Goal: Find specific page/section: Find specific page/section

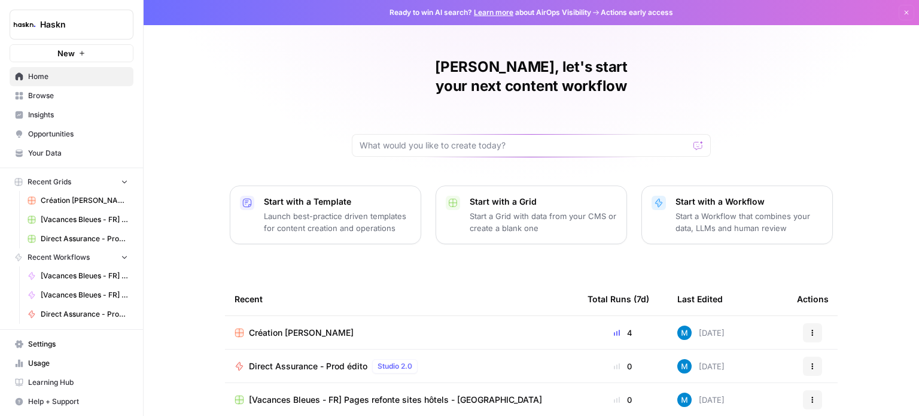
click at [55, 95] on span "Browse" at bounding box center [78, 95] width 100 height 11
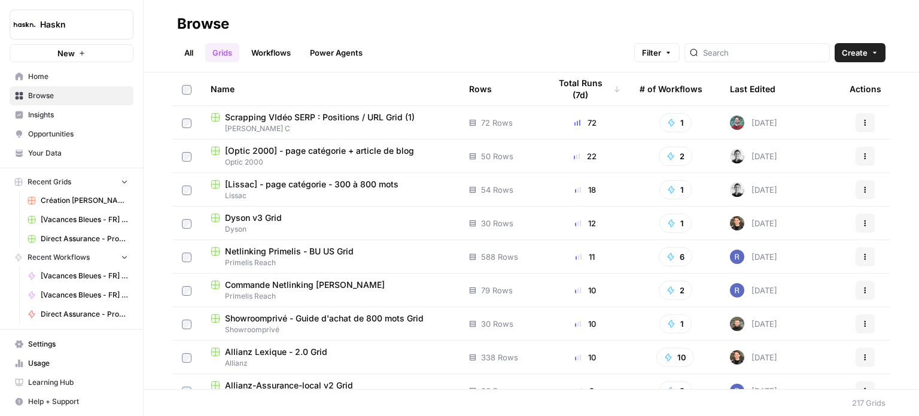
click at [738, 45] on div at bounding box center [757, 52] width 145 height 19
click at [740, 53] on input "search" at bounding box center [764, 53] width 122 height 12
click at [758, 69] on header "Browse All Grids Workflows Power Agents Filter Create" at bounding box center [532, 36] width 776 height 72
click at [768, 53] on input "search" at bounding box center [764, 53] width 122 height 12
type input "kit"
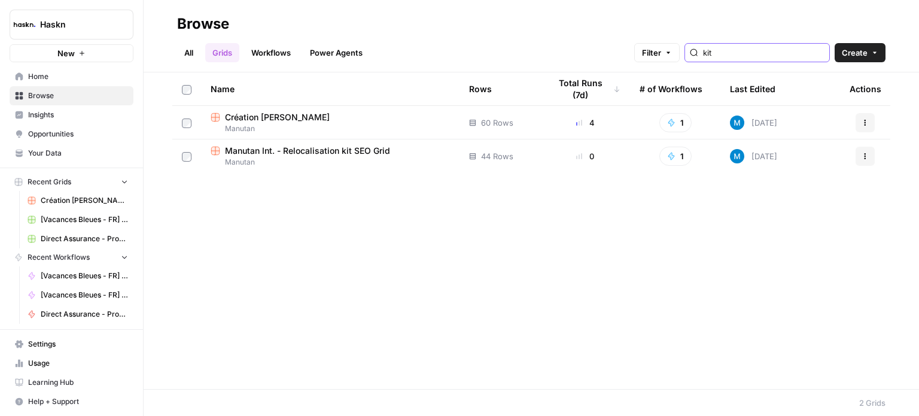
click at [786, 56] on input "kit" at bounding box center [764, 53] width 122 height 12
click at [329, 115] on span "Création [PERSON_NAME]" at bounding box center [277, 117] width 105 height 12
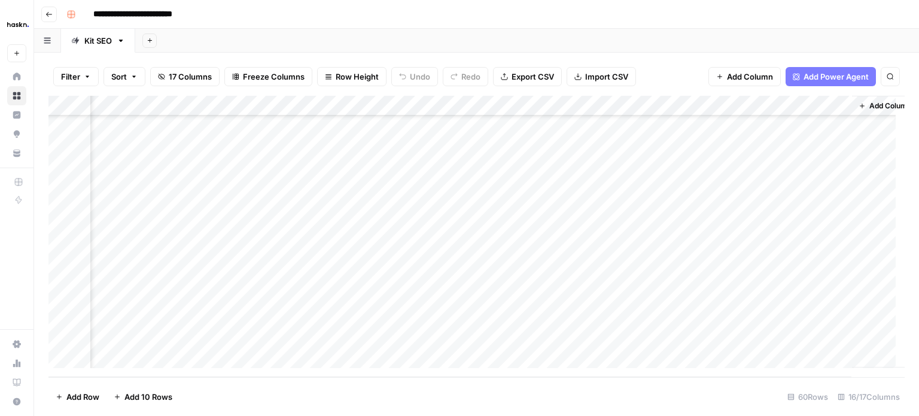
scroll to position [988, 937]
